Goal: Browse casually: Explore the website without a specific task or goal

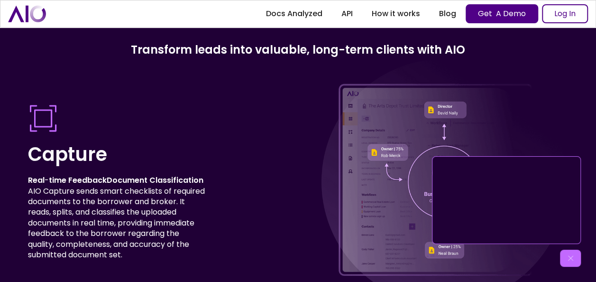
scroll to position [2382, 0]
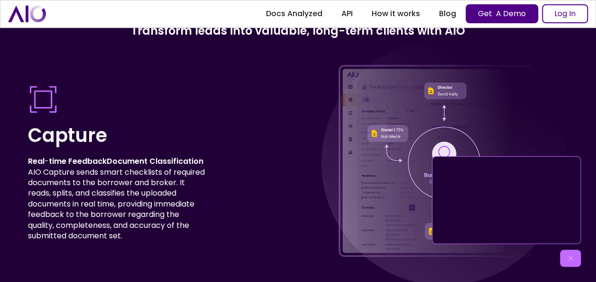
click at [562, 118] on img at bounding box center [444, 162] width 248 height 248
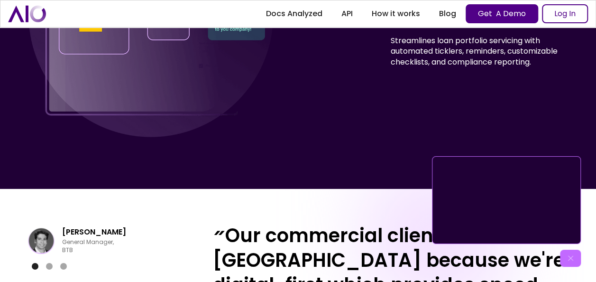
scroll to position [3342, 0]
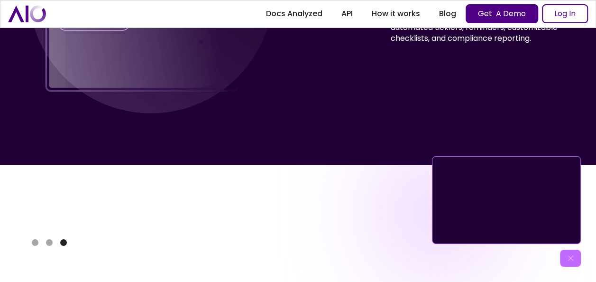
scroll to position [3342, 0]
